Goal: Task Accomplishment & Management: Complete application form

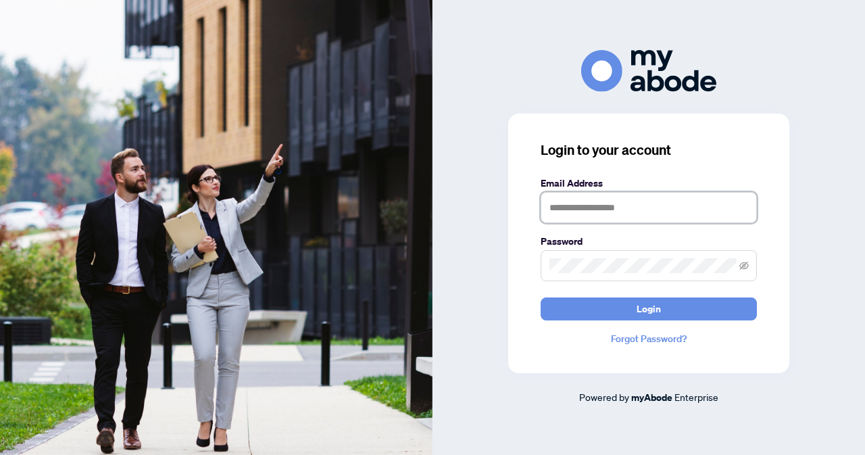
click at [571, 214] on input "text" at bounding box center [649, 207] width 216 height 31
type input "**********"
click at [541, 297] on button "Login" at bounding box center [649, 308] width 216 height 23
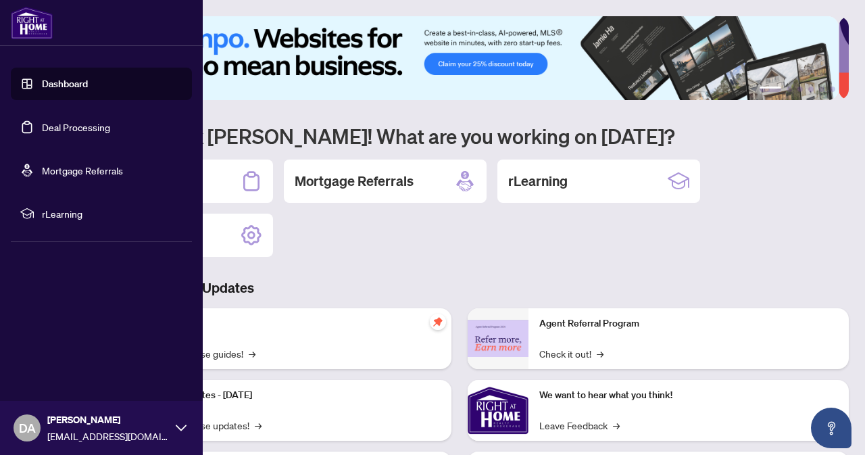
click at [88, 84] on link "Dashboard" at bounding box center [65, 84] width 46 height 12
click at [70, 122] on link "Deal Processing" at bounding box center [76, 127] width 68 height 12
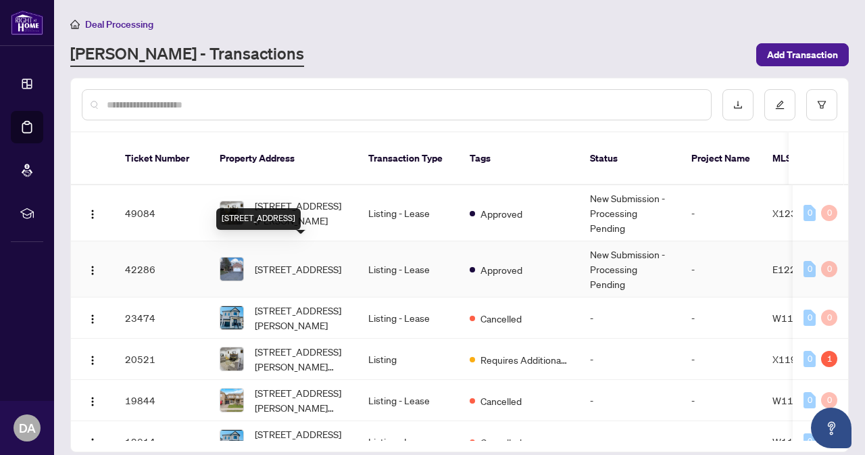
click at [270, 263] on span "[STREET_ADDRESS]" at bounding box center [298, 269] width 87 height 15
click at [798, 66] on main "Deal Processing [PERSON_NAME] - Transactions Add Transaction Ticket Number Prop…" at bounding box center [459, 227] width 811 height 455
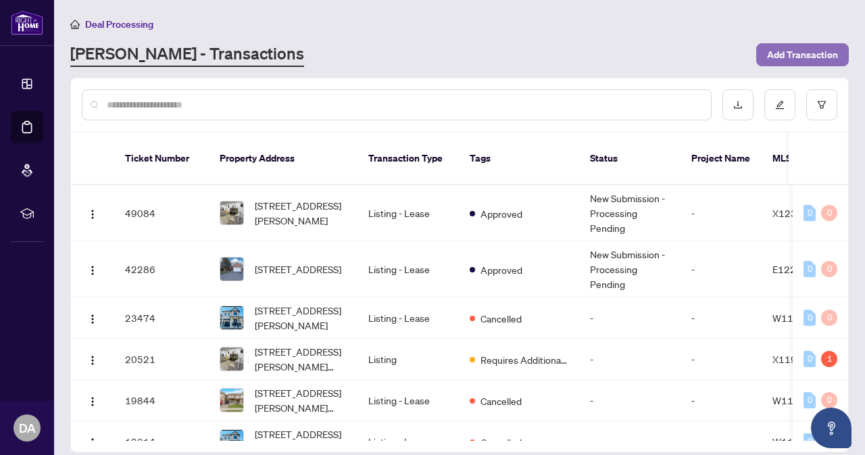
click at [797, 57] on span "Add Transaction" at bounding box center [802, 55] width 71 height 22
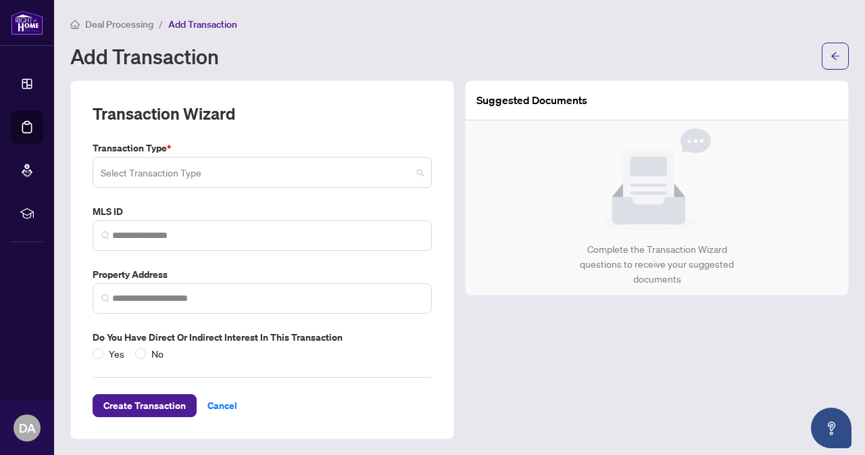
click at [339, 174] on input "search" at bounding box center [256, 175] width 311 height 30
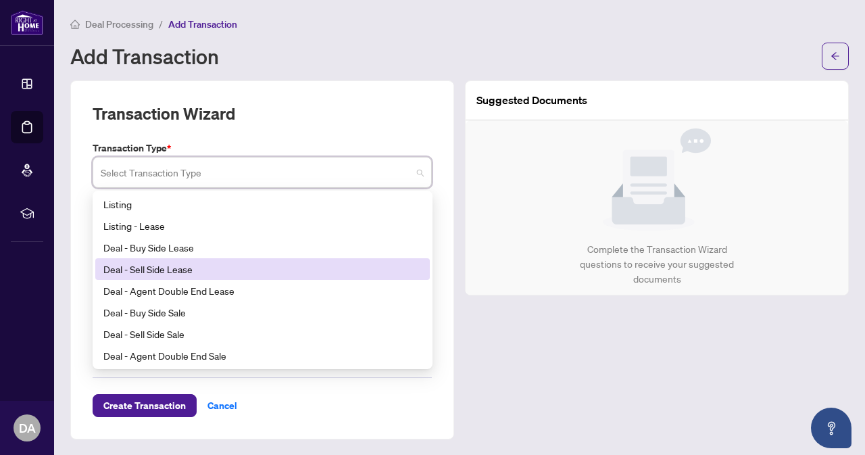
click at [185, 272] on div "Deal - Sell Side Lease" at bounding box center [262, 269] width 318 height 15
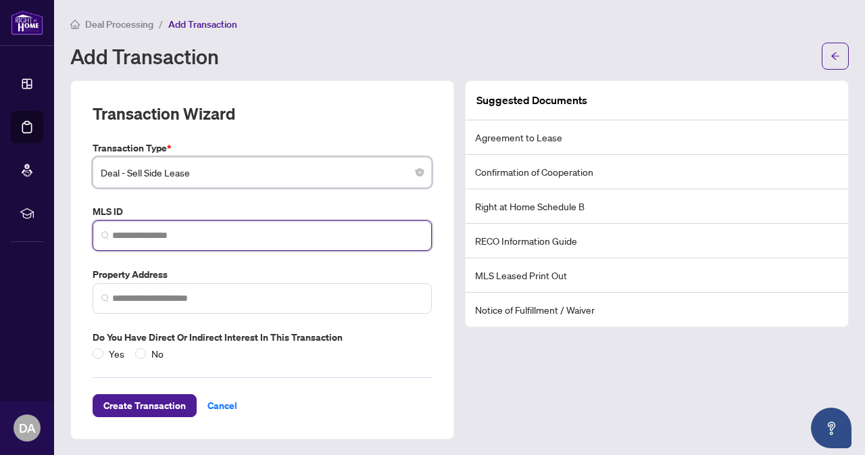
click at [188, 232] on input "search" at bounding box center [267, 235] width 311 height 14
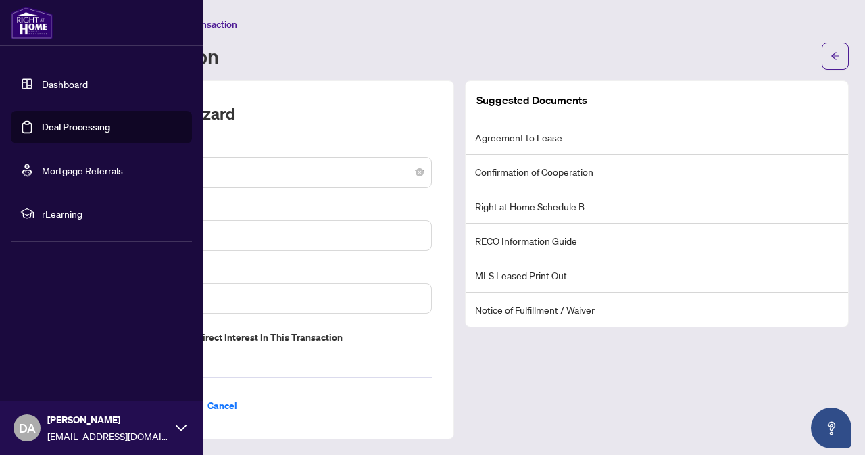
click at [52, 78] on link "Dashboard" at bounding box center [65, 84] width 46 height 12
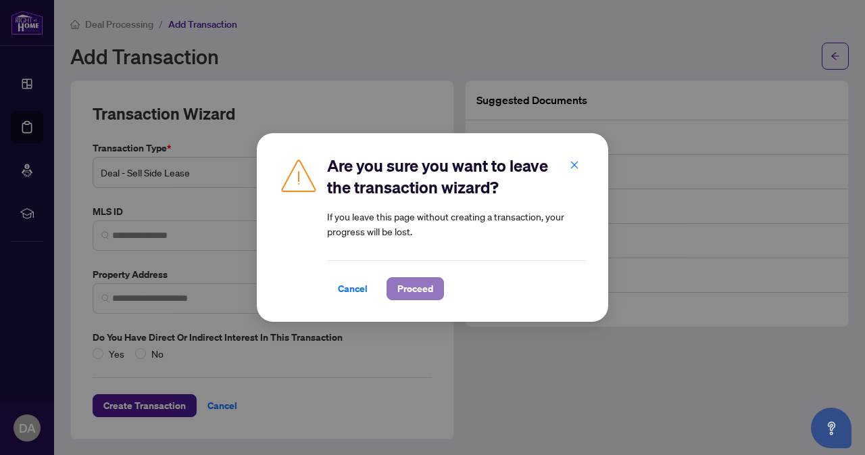
click at [423, 291] on span "Proceed" at bounding box center [415, 289] width 36 height 22
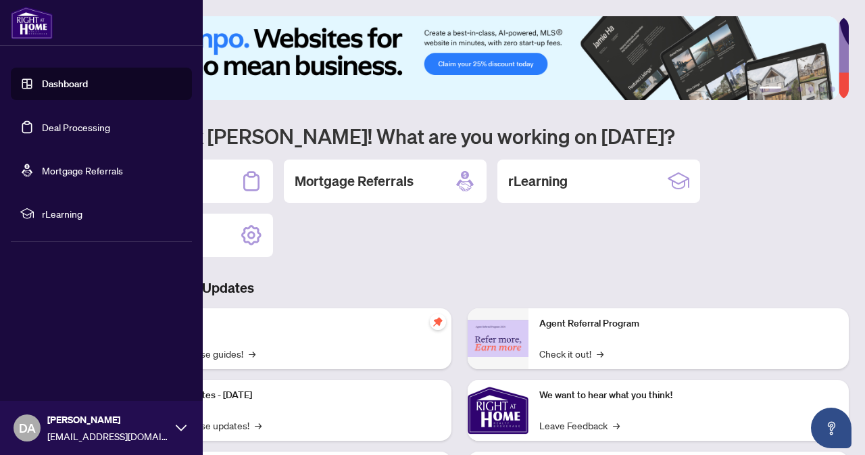
click at [64, 124] on link "Deal Processing" at bounding box center [76, 127] width 68 height 12
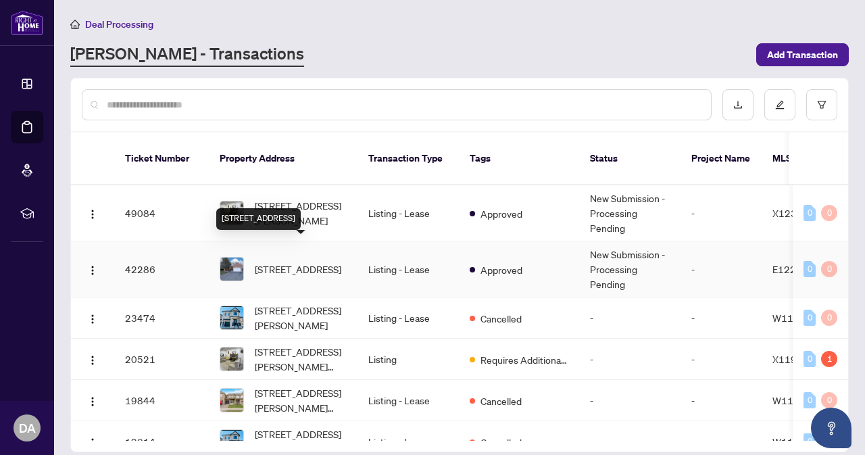
click at [313, 262] on span "[STREET_ADDRESS]" at bounding box center [298, 269] width 87 height 15
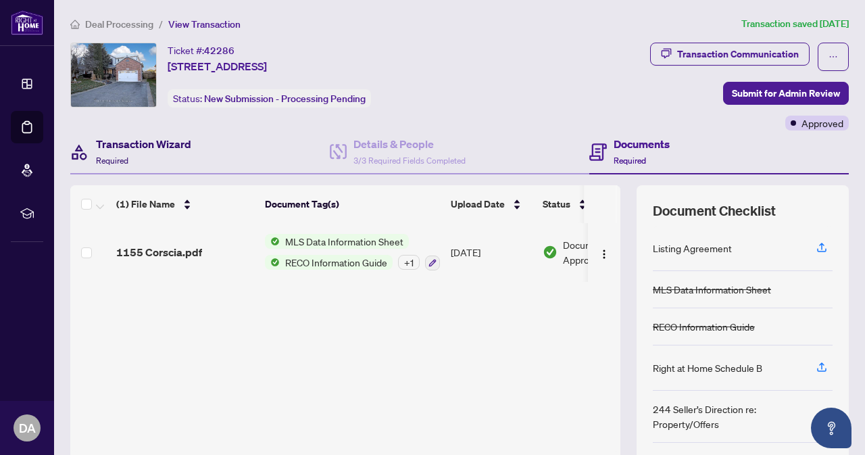
click at [172, 145] on h4 "Transaction Wizard" at bounding box center [143, 144] width 95 height 16
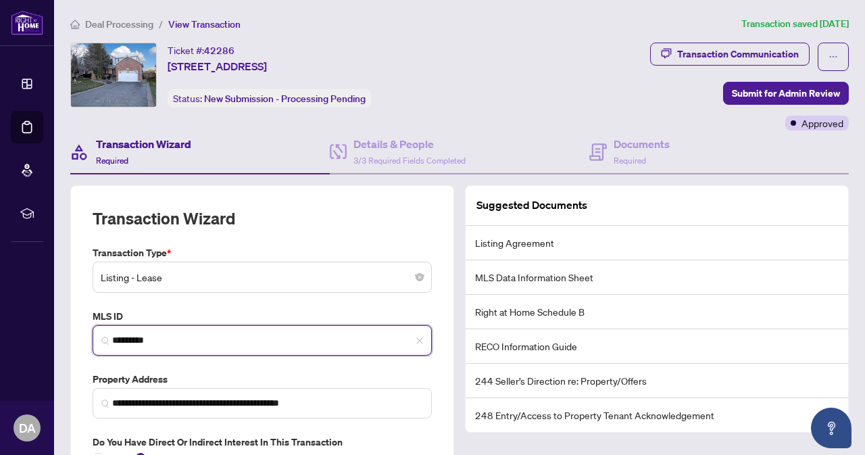
drag, startPoint x: 166, startPoint y: 333, endPoint x: 106, endPoint y: 345, distance: 60.7
click at [106, 345] on span "*********" at bounding box center [262, 340] width 339 height 30
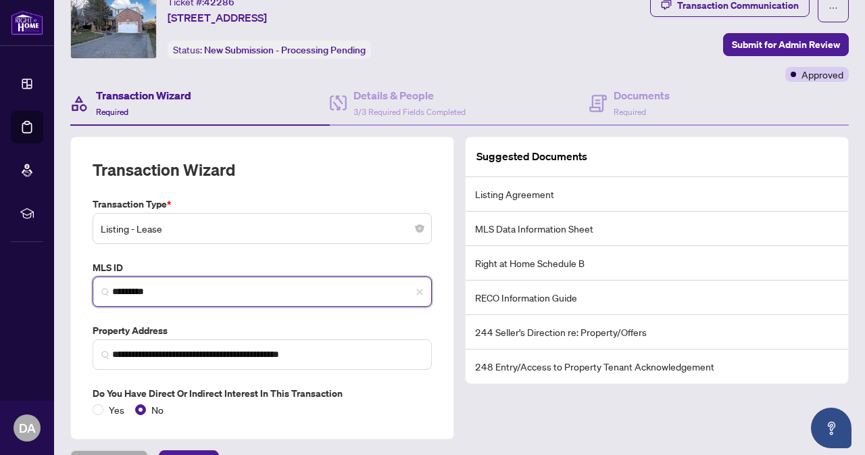
scroll to position [79, 0]
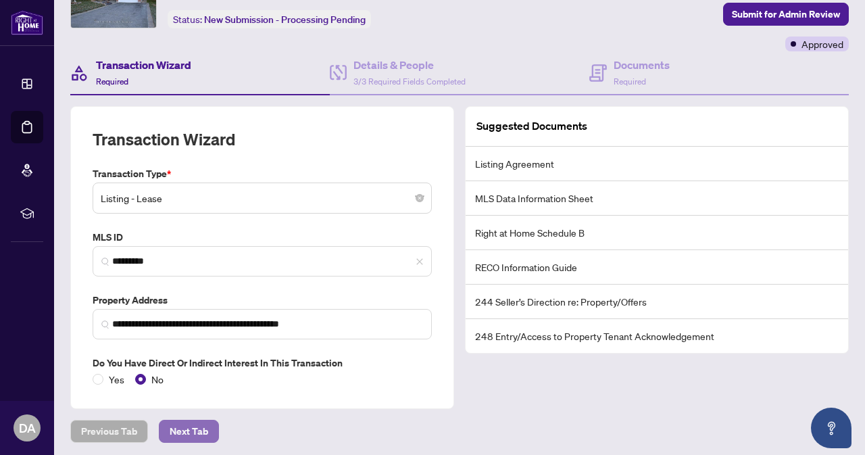
click at [199, 420] on span "Next Tab" at bounding box center [189, 431] width 39 height 22
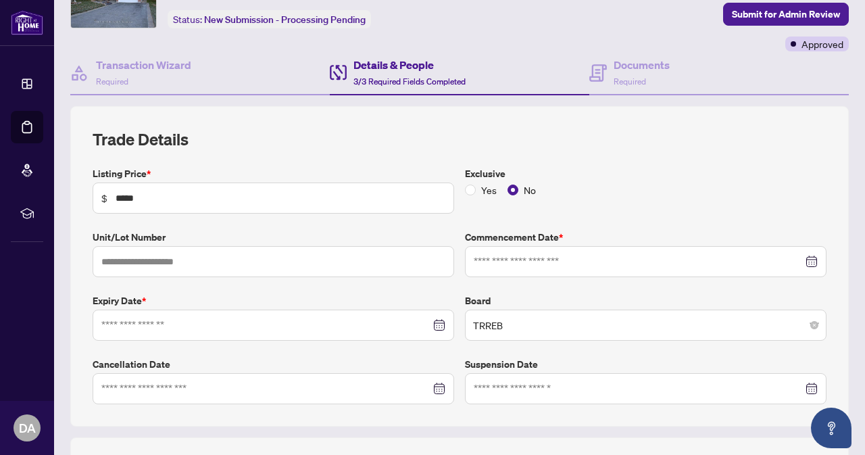
type input "**********"
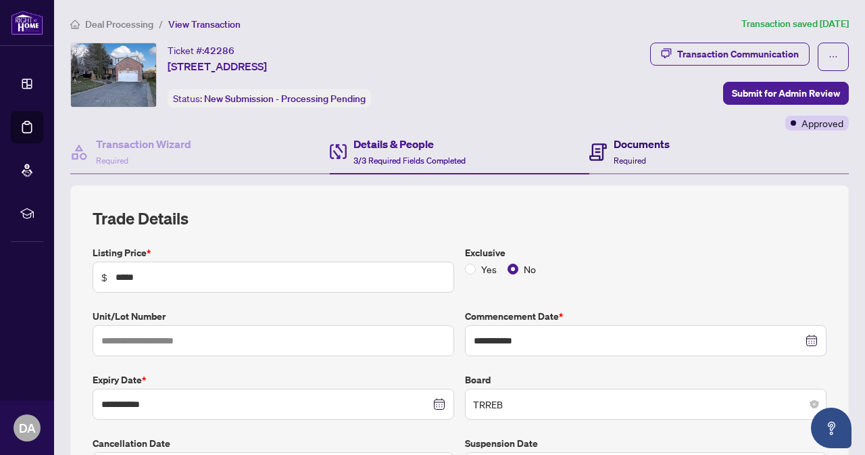
click at [624, 144] on h4 "Documents" at bounding box center [642, 144] width 56 height 16
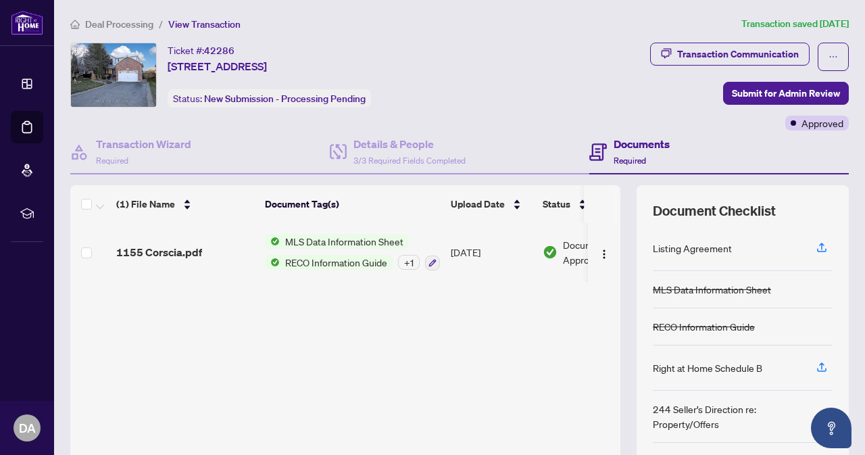
scroll to position [109, 0]
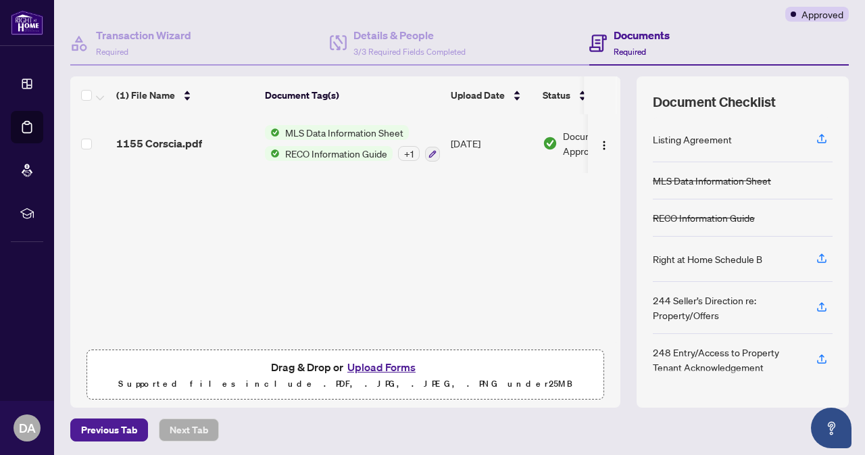
click at [375, 362] on button "Upload Forms" at bounding box center [381, 367] width 76 height 18
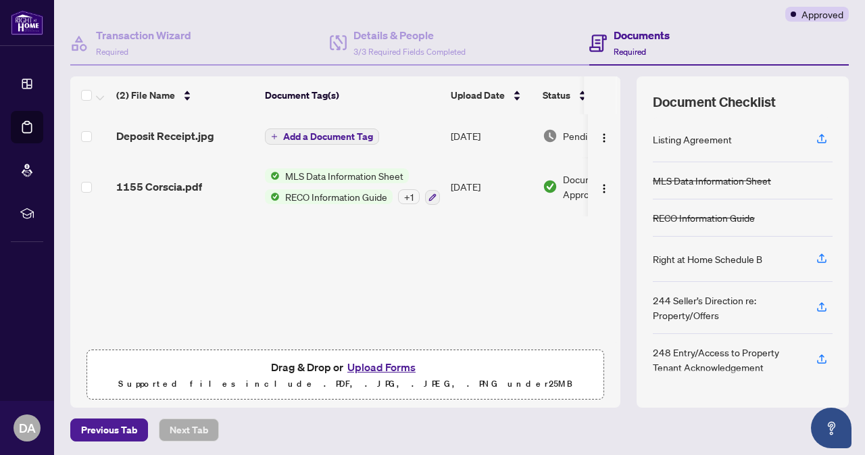
click at [329, 140] on span "Add a Document Tag" at bounding box center [328, 136] width 90 height 9
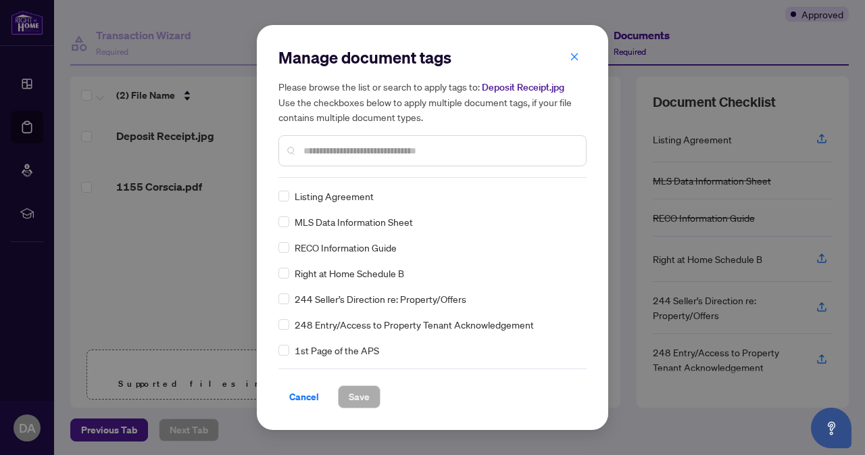
click at [334, 175] on div "Manage document tags Please browse the list or search to apply tags to: Deposit…" at bounding box center [433, 112] width 308 height 131
click at [338, 149] on input "text" at bounding box center [440, 150] width 272 height 15
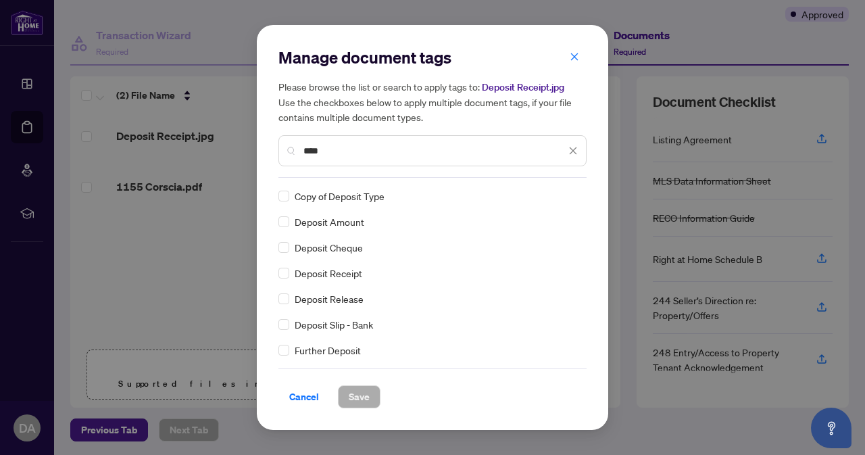
type input "****"
click at [357, 398] on span "Save" at bounding box center [359, 397] width 21 height 22
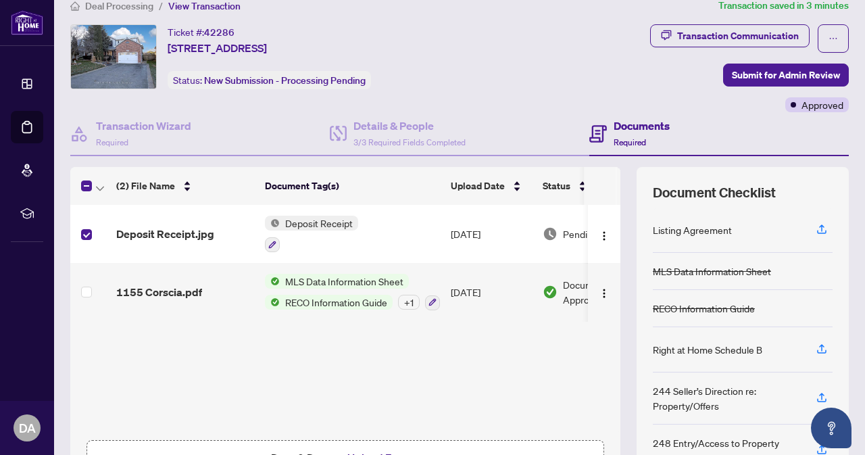
scroll to position [0, 0]
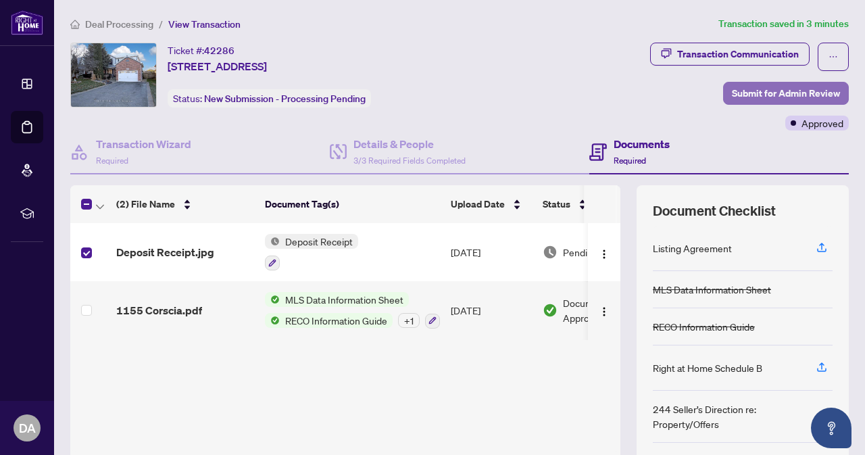
click at [786, 88] on span "Submit for Admin Review" at bounding box center [786, 93] width 108 height 22
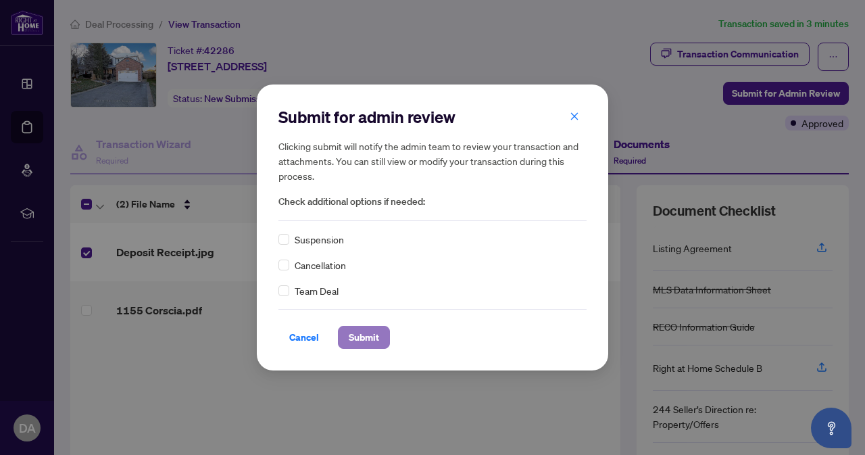
click at [356, 334] on span "Submit" at bounding box center [364, 337] width 30 height 22
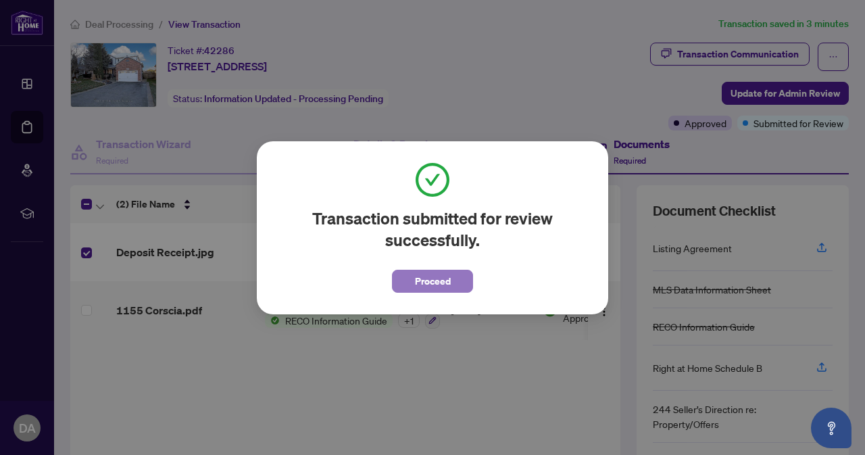
click at [440, 282] on span "Proceed" at bounding box center [433, 281] width 36 height 22
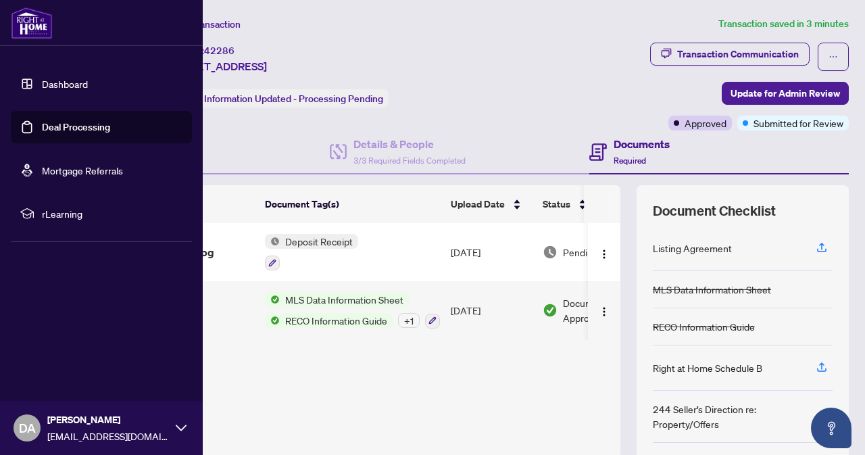
click at [74, 78] on link "Dashboard" at bounding box center [65, 84] width 46 height 12
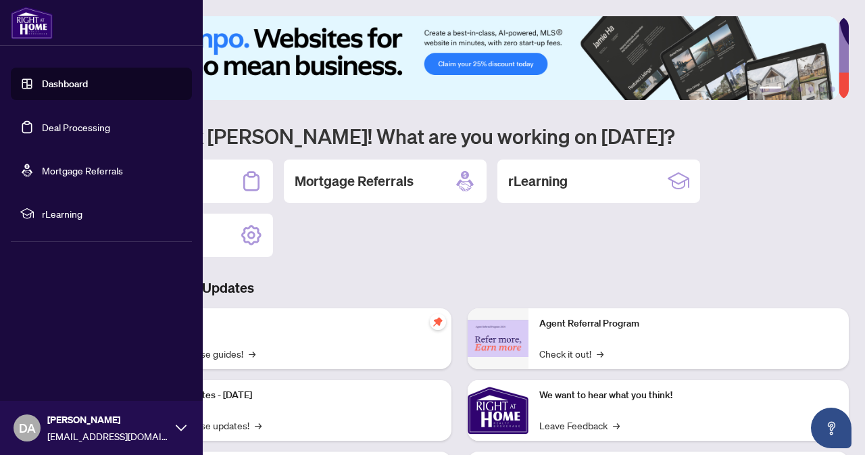
click at [42, 129] on link "Deal Processing" at bounding box center [76, 127] width 68 height 12
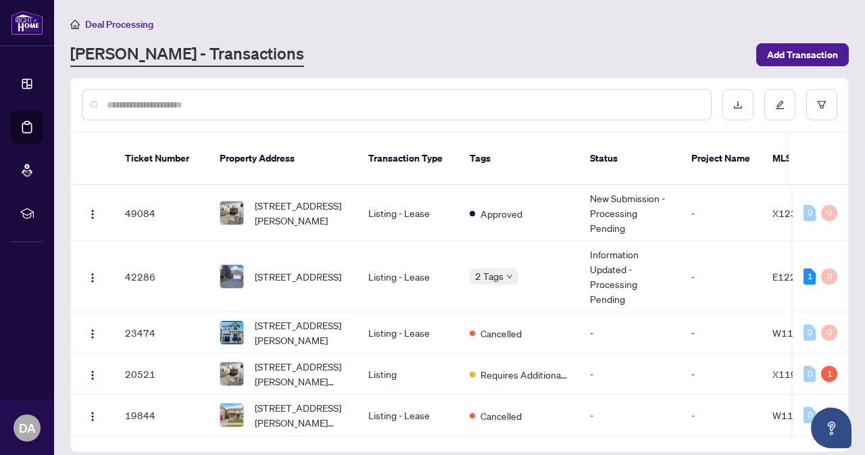
click at [473, 68] on main "Deal Processing [PERSON_NAME] - Transactions Add Transaction Ticket Number Prop…" at bounding box center [459, 227] width 811 height 455
click at [301, 269] on span "[STREET_ADDRESS]" at bounding box center [298, 276] width 87 height 15
